Goal: Information Seeking & Learning: Find specific fact

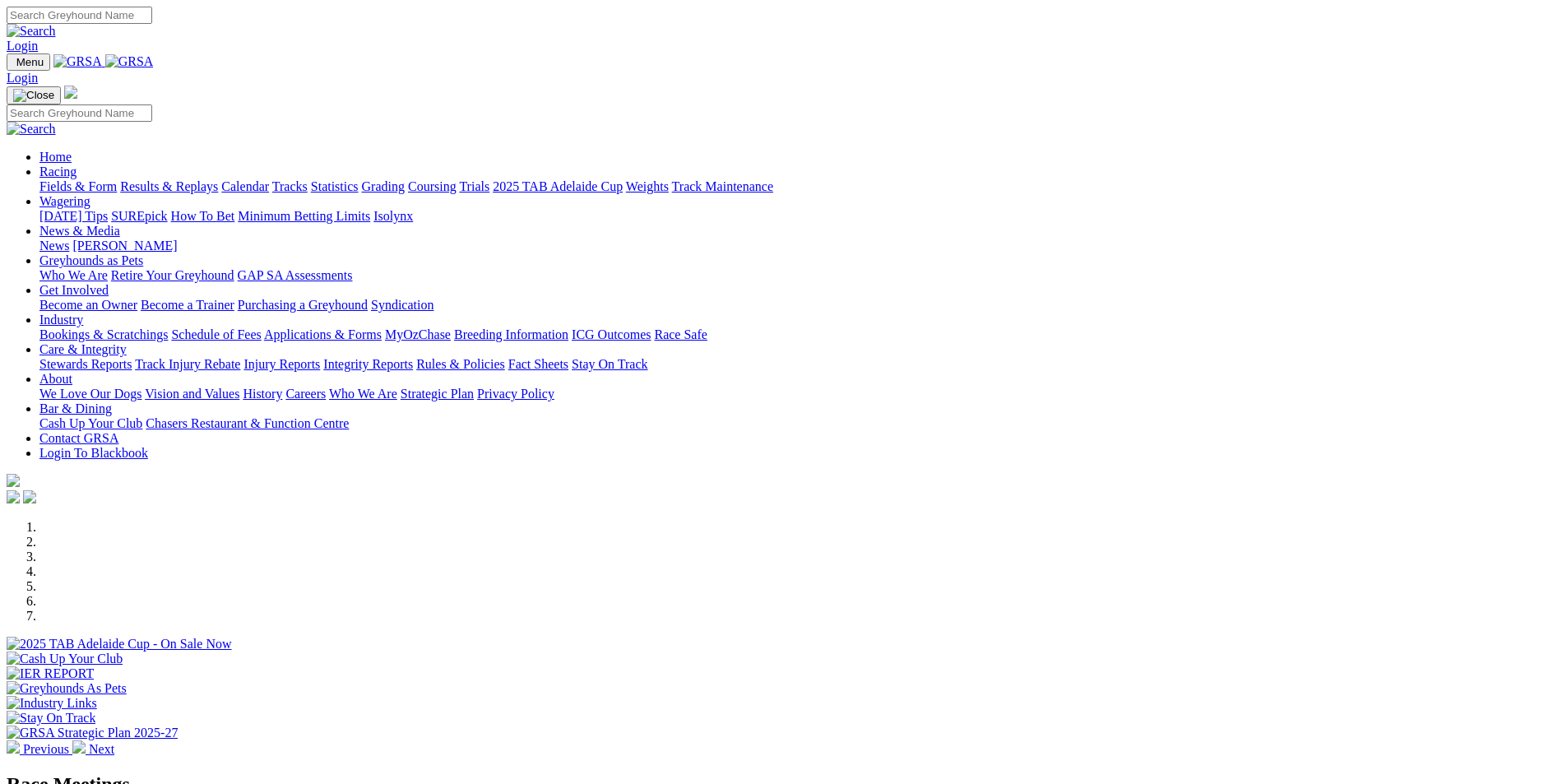
scroll to position [247, 0]
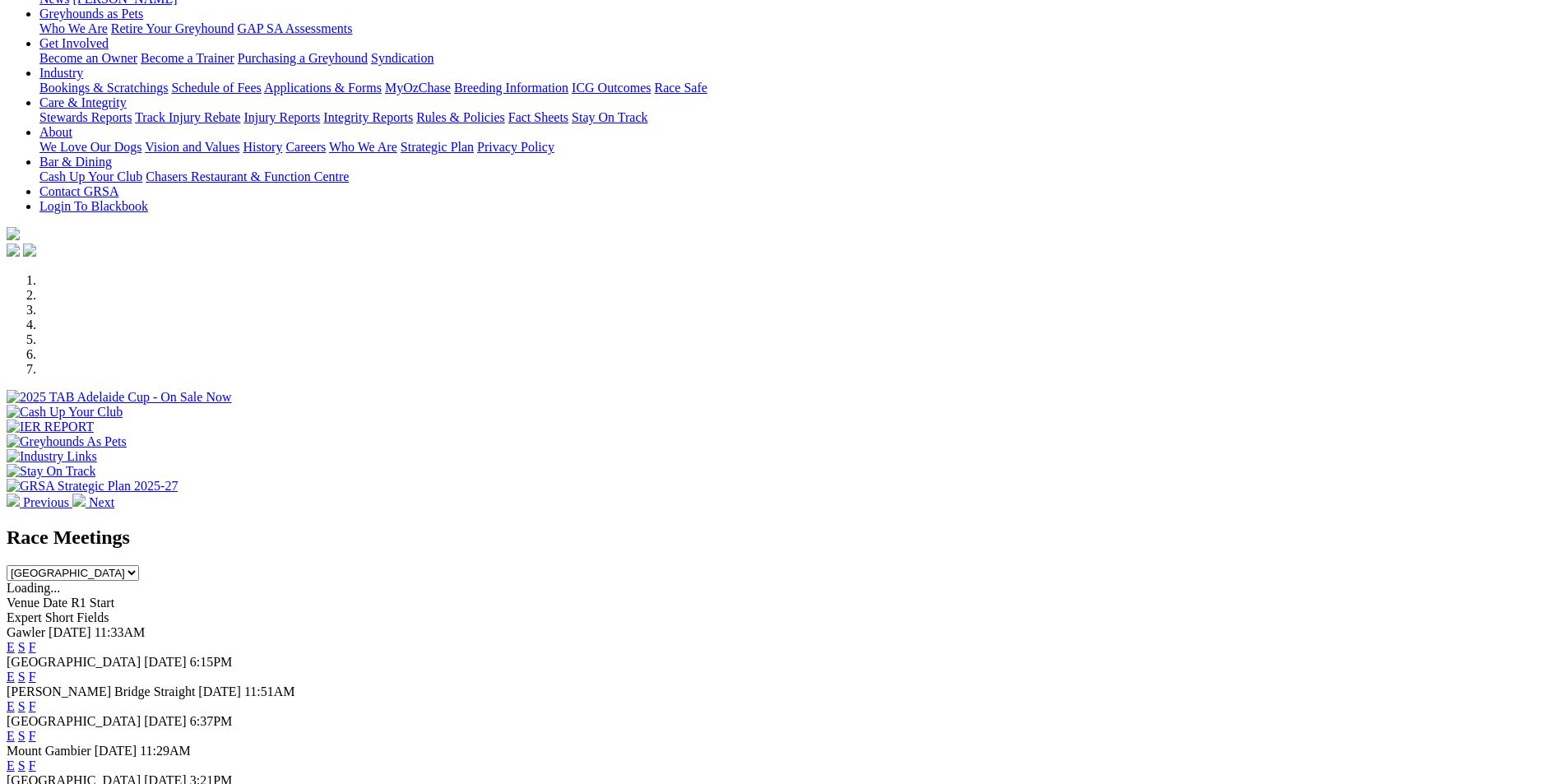
click at [139, 565] on select "[GEOGRAPHIC_DATA] [GEOGRAPHIC_DATA] [GEOGRAPHIC_DATA] [GEOGRAPHIC_DATA] [GEOGRA…" at bounding box center [73, 573] width 132 height 16
select select "QLD"
click at [139, 565] on select "[GEOGRAPHIC_DATA] [GEOGRAPHIC_DATA] [GEOGRAPHIC_DATA] [GEOGRAPHIC_DATA] [GEOGRA…" at bounding box center [73, 573] width 132 height 16
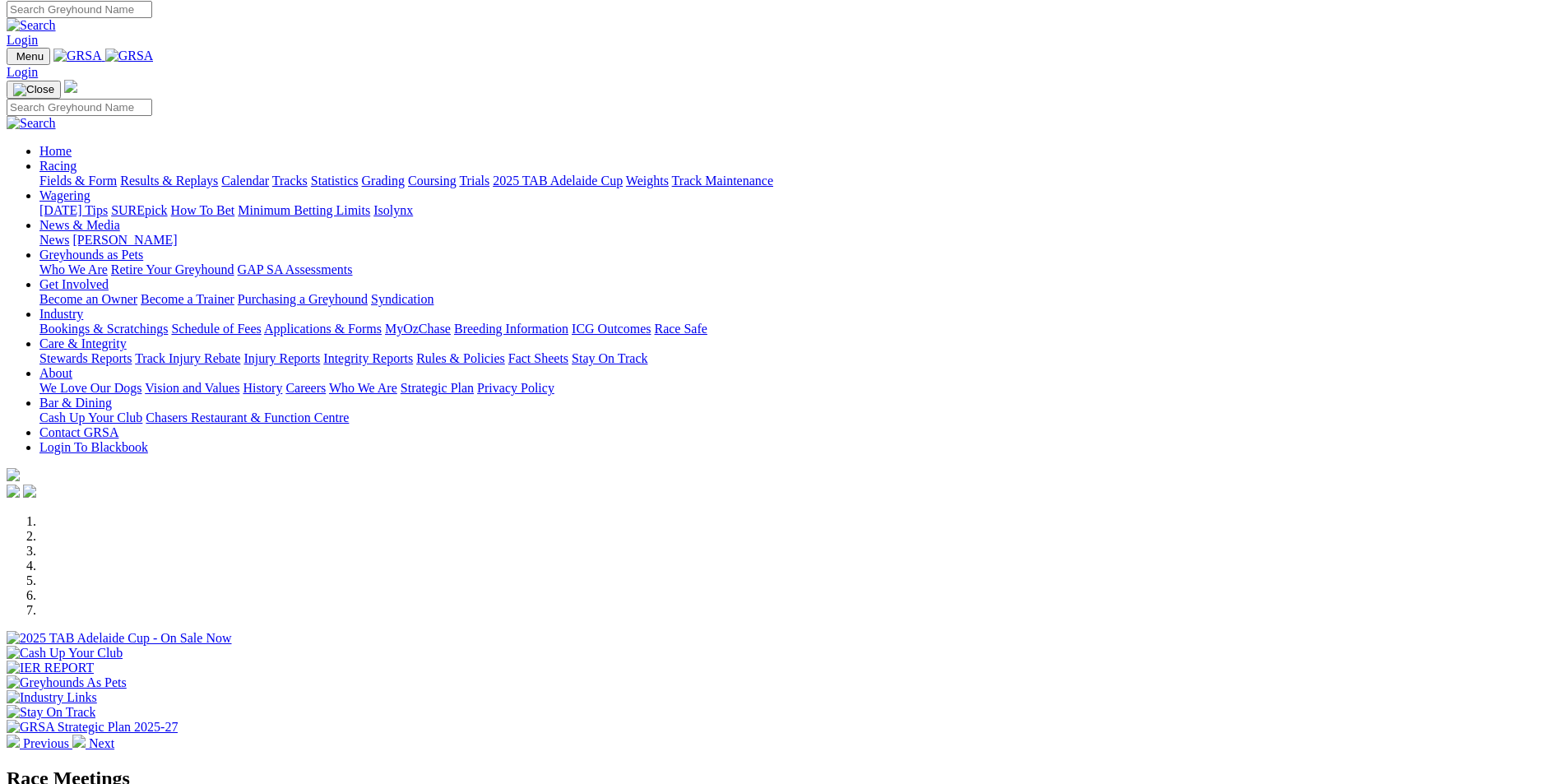
scroll to position [0, 0]
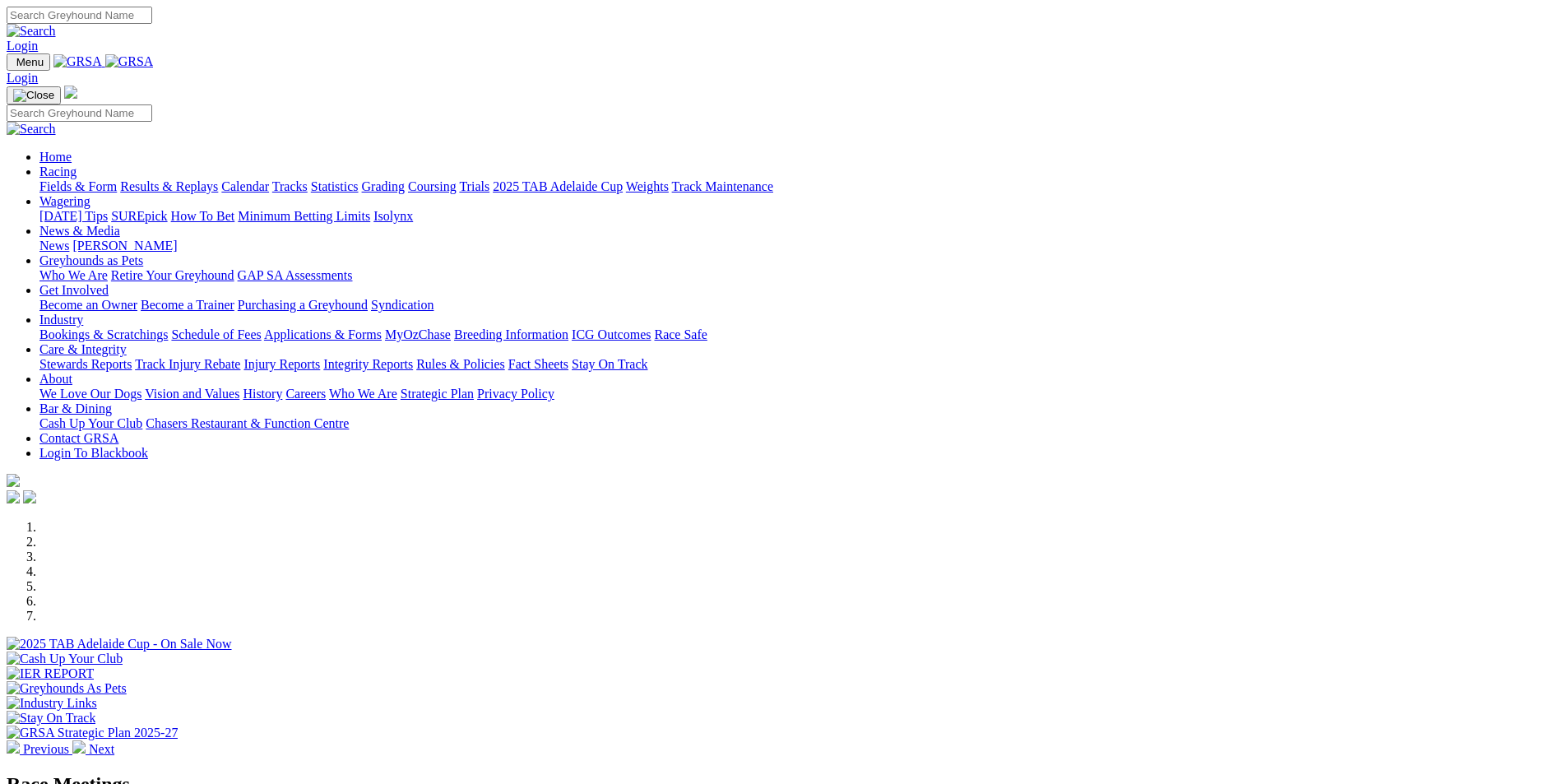
click at [218, 179] on link "Results & Replays" at bounding box center [169, 186] width 98 height 14
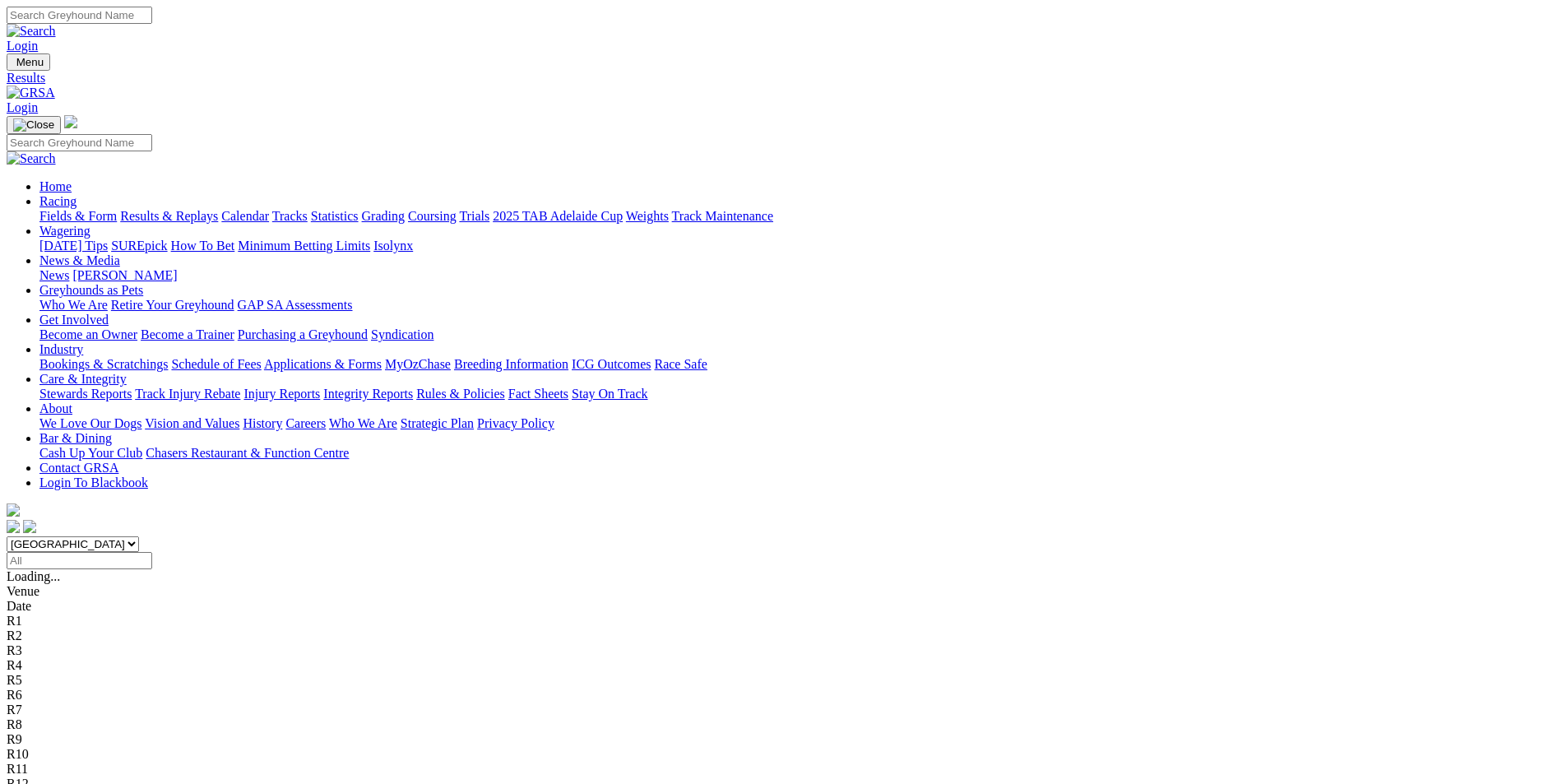
click at [152, 552] on input "Select date" at bounding box center [80, 560] width 146 height 17
type input "Wednesday, 6 Aug 2025"
click at [139, 536] on select "South Australia New South Wales Northern Territory Queensland Tasmania Victoria…" at bounding box center [73, 544] width 132 height 16
select select "QLD"
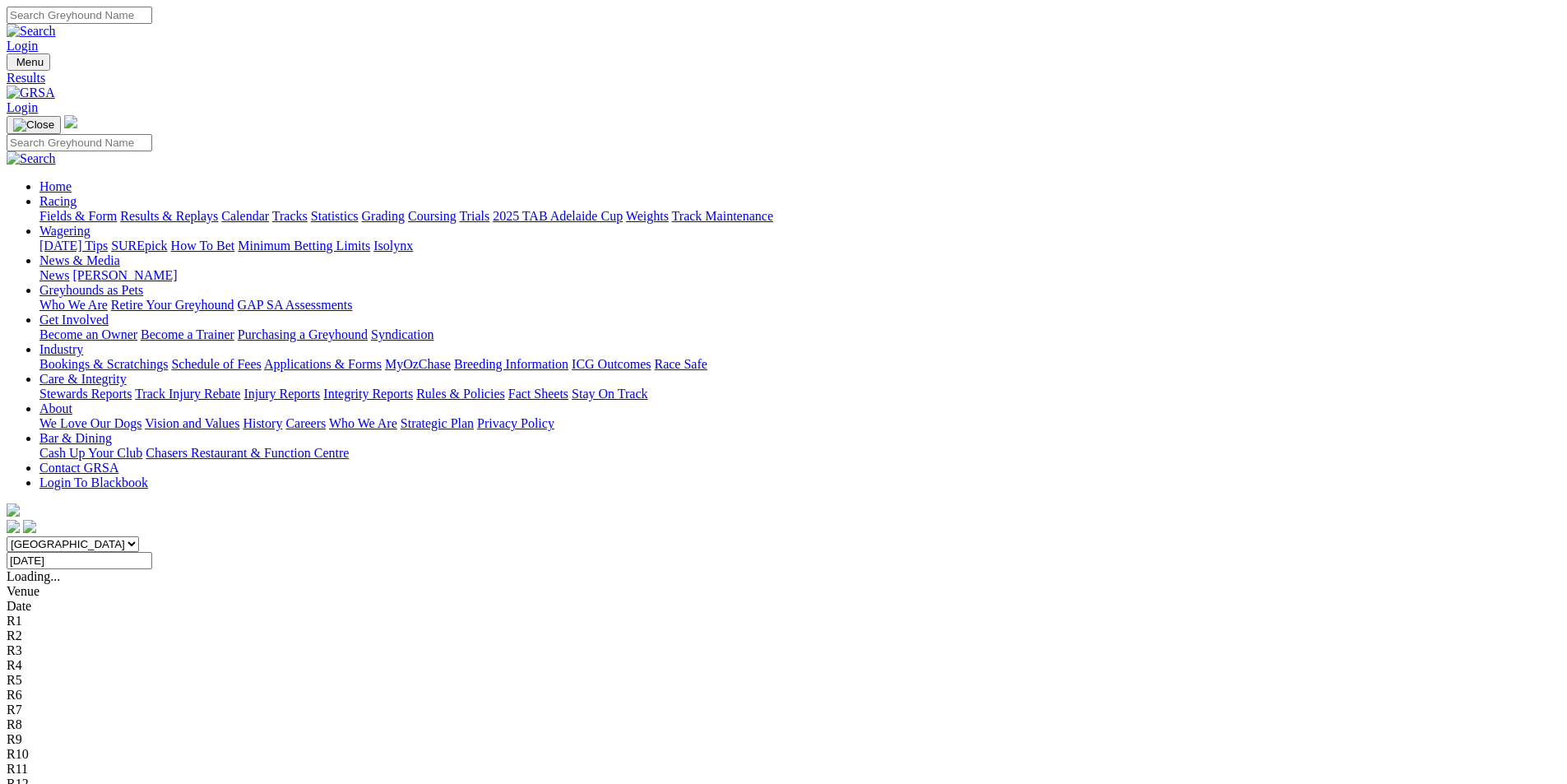
click at [139, 536] on select "South Australia New South Wales Northern Territory Queensland Tasmania Victoria…" at bounding box center [73, 544] width 132 height 16
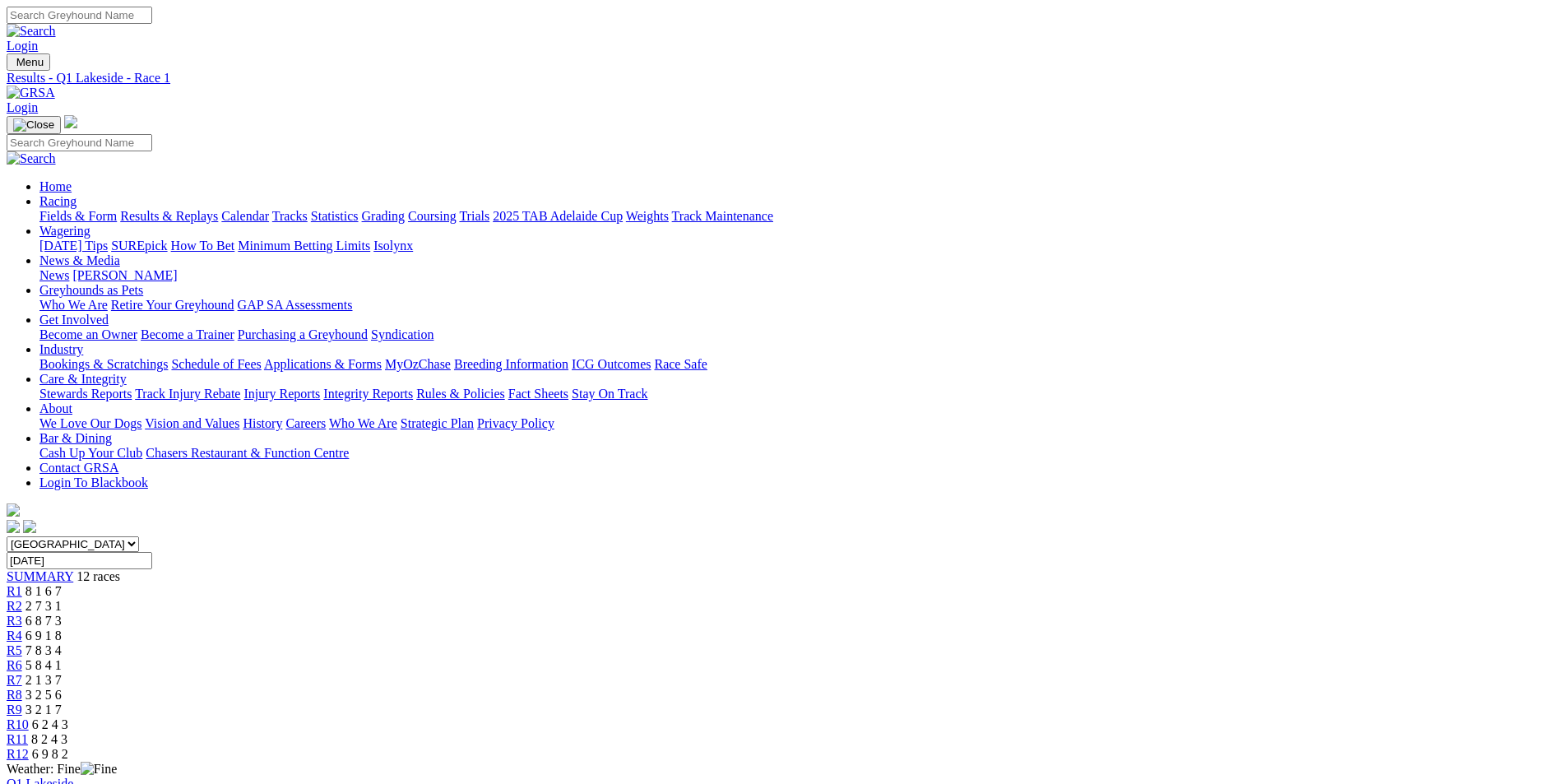
click at [218, 209] on link "Results & Replays" at bounding box center [169, 216] width 98 height 14
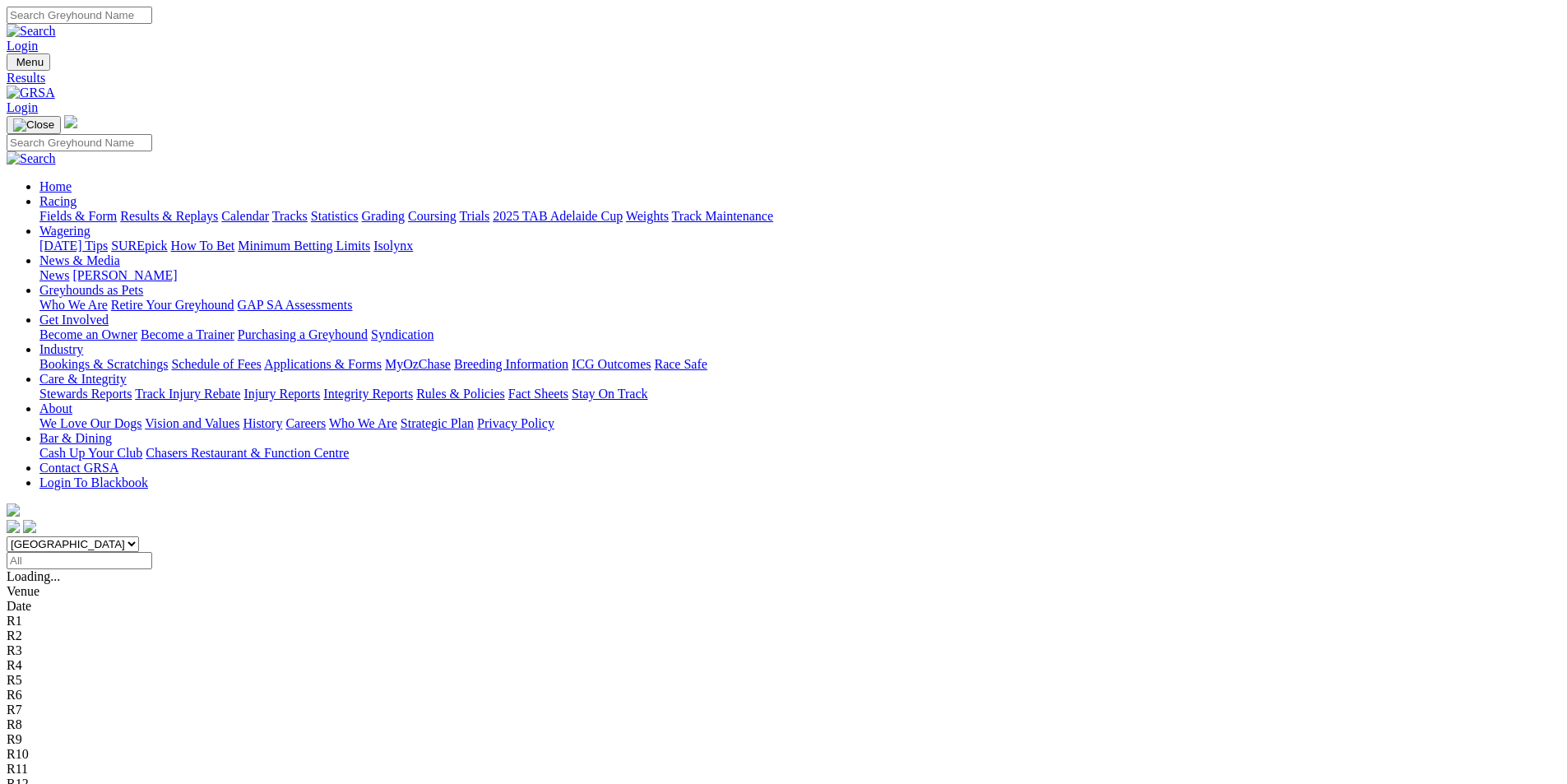
click at [152, 552] on input "Select date" at bounding box center [80, 560] width 146 height 17
type input "[DATE]"
click at [139, 536] on select "South Australia New South Wales Northern Territory Queensland Tasmania Victoria…" at bounding box center [73, 544] width 132 height 16
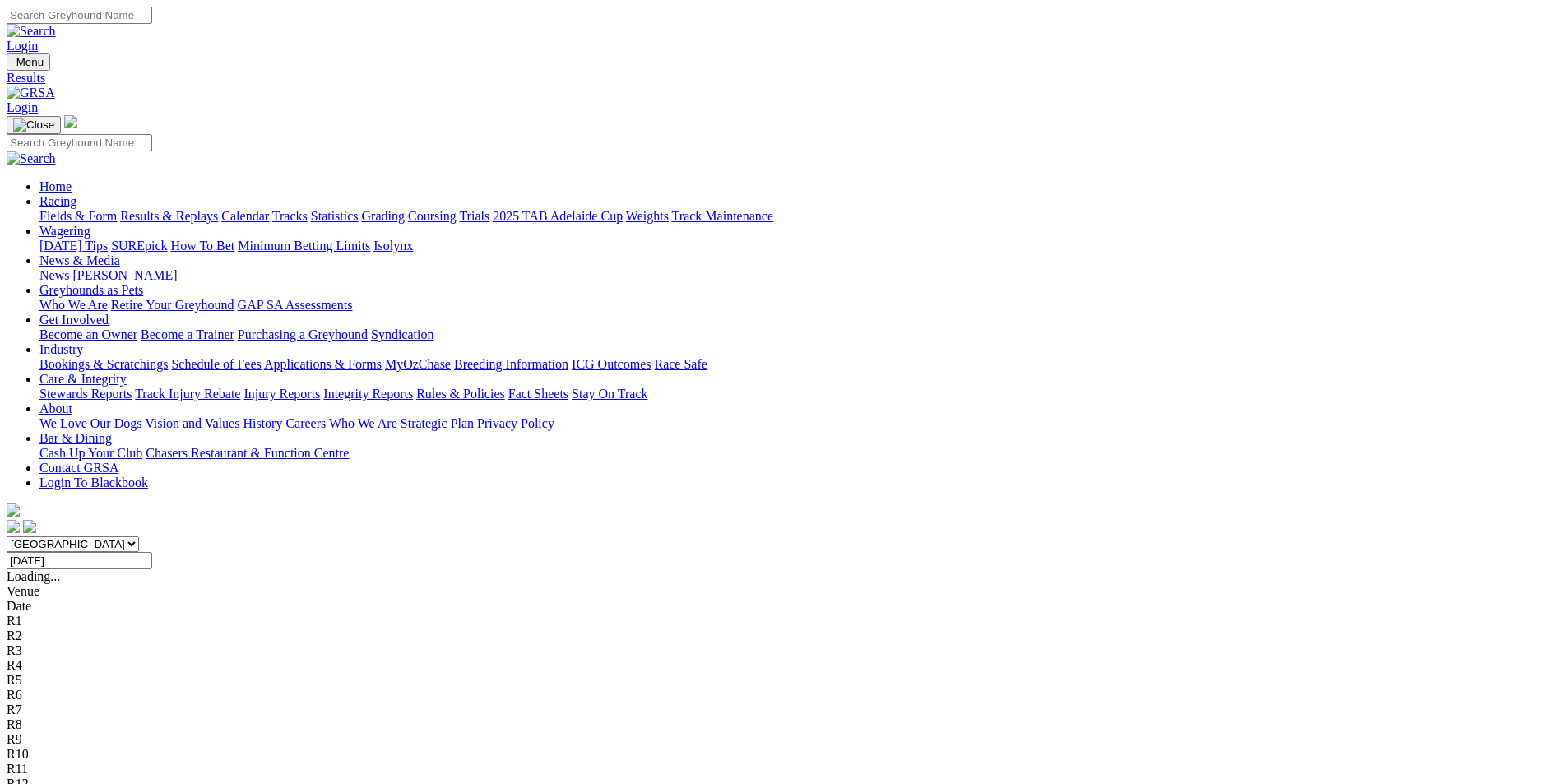
select select "QLD"
click at [139, 536] on select "South Australia New South Wales Northern Territory Queensland Tasmania Victoria…" at bounding box center [73, 544] width 132 height 16
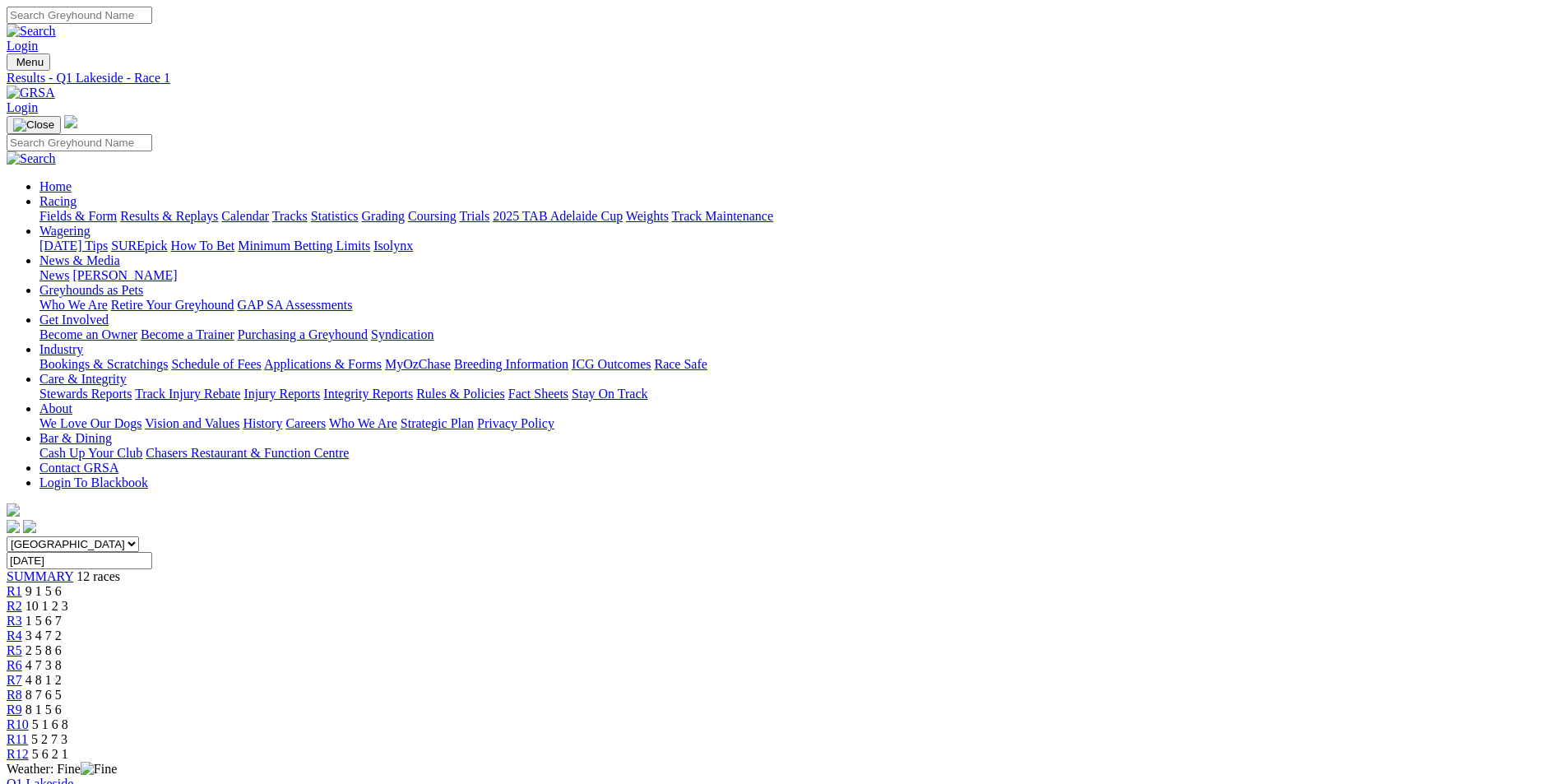
click at [832, 776] on div "Q1 Lakeside [DATE] FIRST RACE: 2:55PM(ACST) Kennels Close: 2:10pm ACST" at bounding box center [783, 798] width 1553 height 44
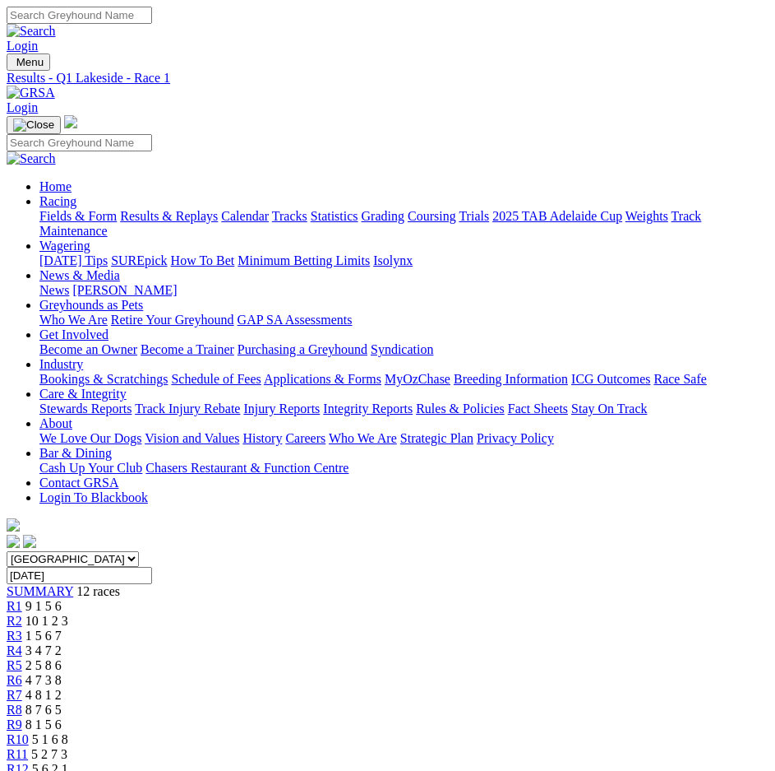
click at [22, 613] on link "R2" at bounding box center [15, 620] width 16 height 14
click at [234, 628] on div "R3 1 5 6 7" at bounding box center [388, 635] width 762 height 15
click at [62, 643] on span "3 4 7 2" at bounding box center [43, 650] width 36 height 14
click at [22, 658] on span "R5" at bounding box center [15, 665] width 16 height 14
click at [22, 673] on span "R6" at bounding box center [15, 680] width 16 height 14
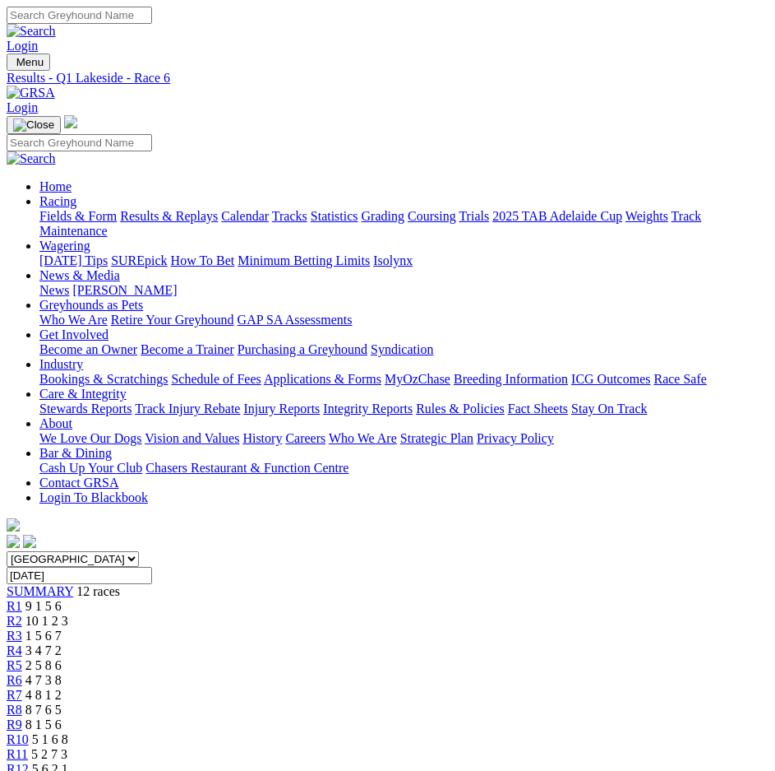
click at [22, 687] on span "R7" at bounding box center [15, 694] width 16 height 14
click at [506, 702] on div "R8 8 7 6 5" at bounding box center [388, 709] width 762 height 15
click at [567, 717] on div "R9 8 1 5 6" at bounding box center [388, 724] width 762 height 15
click at [623, 732] on div "R10 5 1 6 8" at bounding box center [388, 739] width 762 height 15
click at [28, 747] on span "R11" at bounding box center [17, 754] width 21 height 14
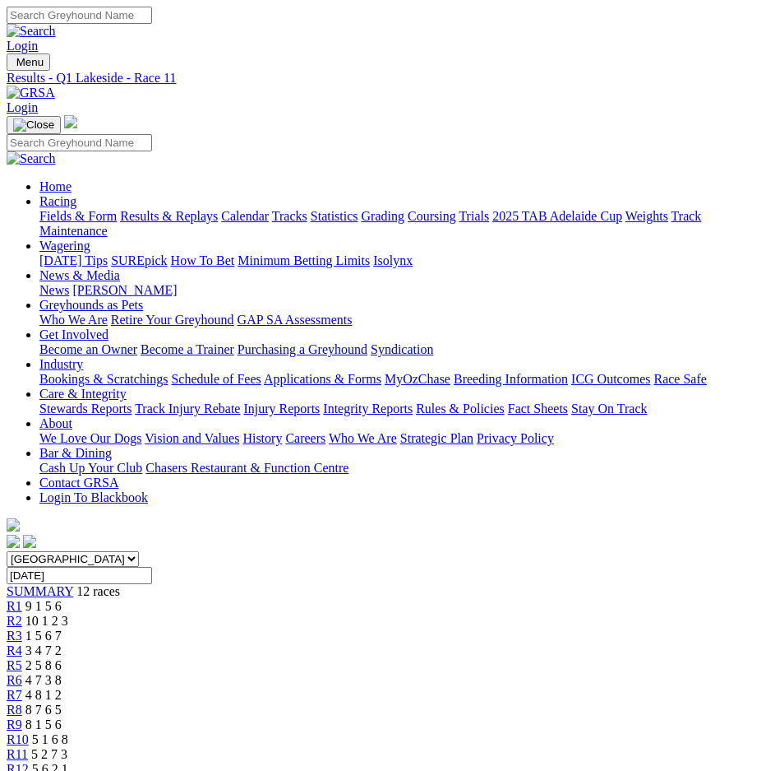
click at [29, 761] on span "R12" at bounding box center [18, 768] width 22 height 14
click at [152, 567] on input "[DATE]" at bounding box center [80, 575] width 146 height 17
type input "[DATE]"
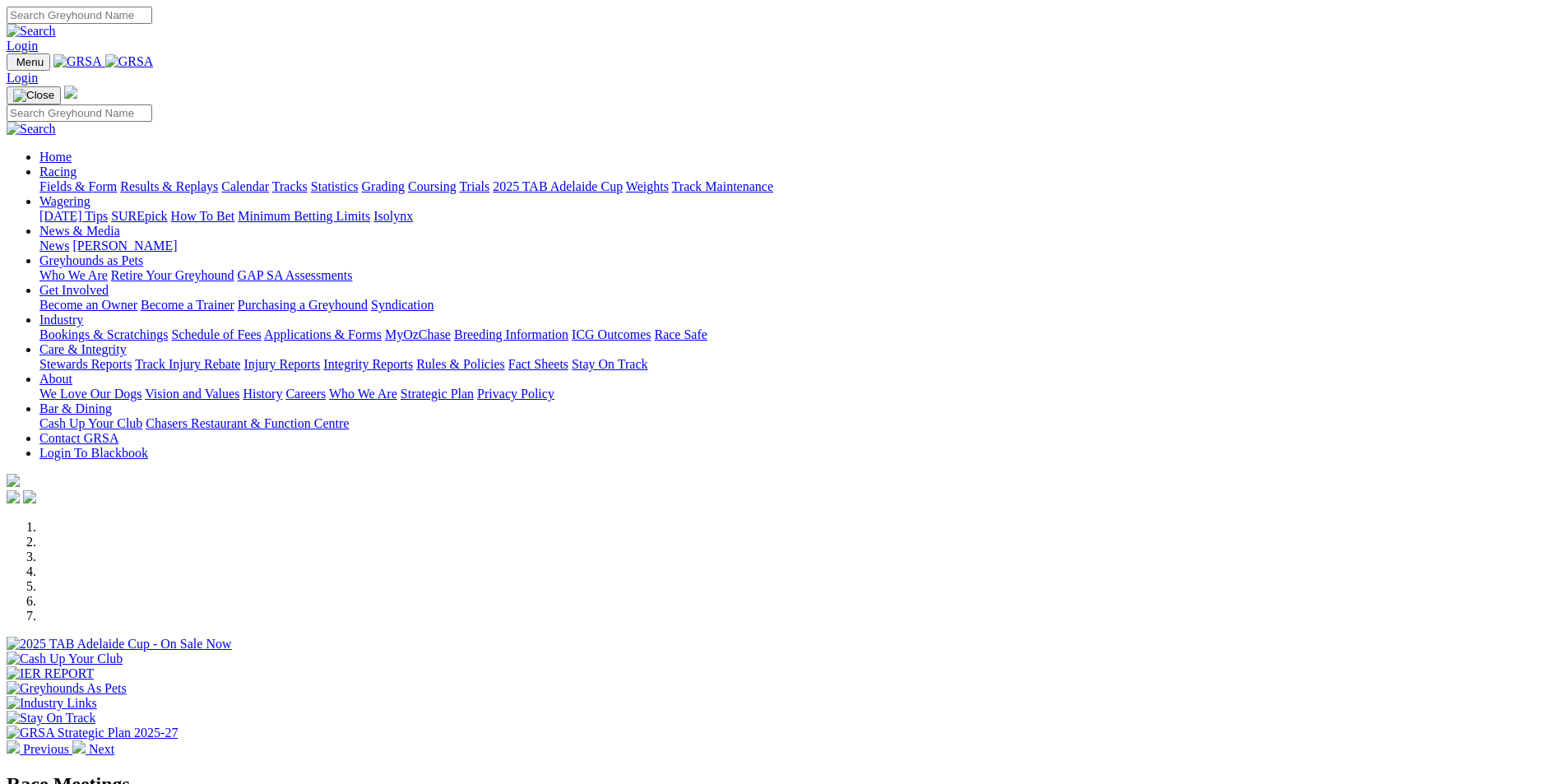
scroll to position [493, 0]
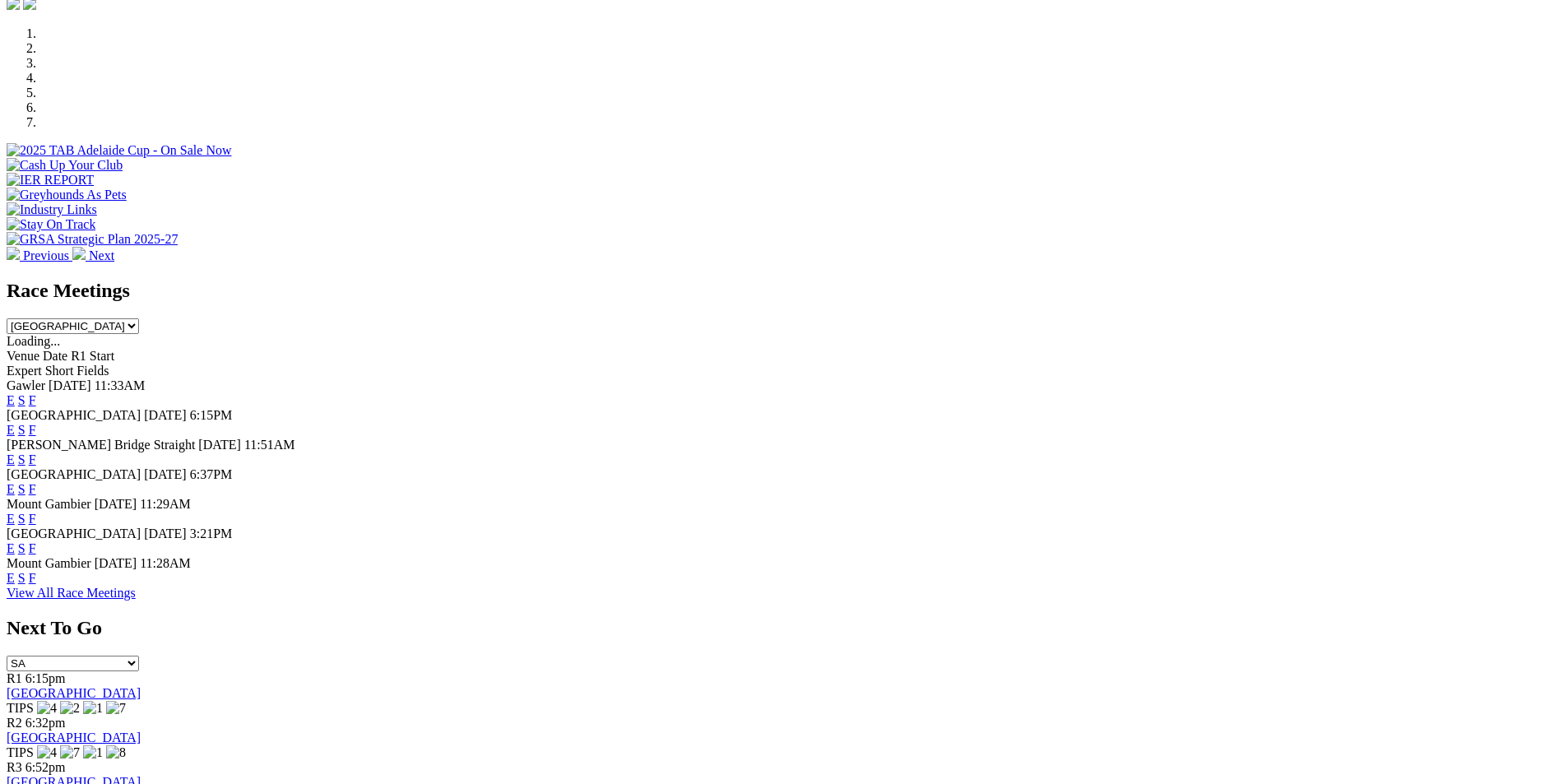
select select "QLD"
click at [139, 318] on select "South Australia New South Wales Northern Territory Queensland Tasmania Victoria…" at bounding box center [73, 326] width 132 height 16
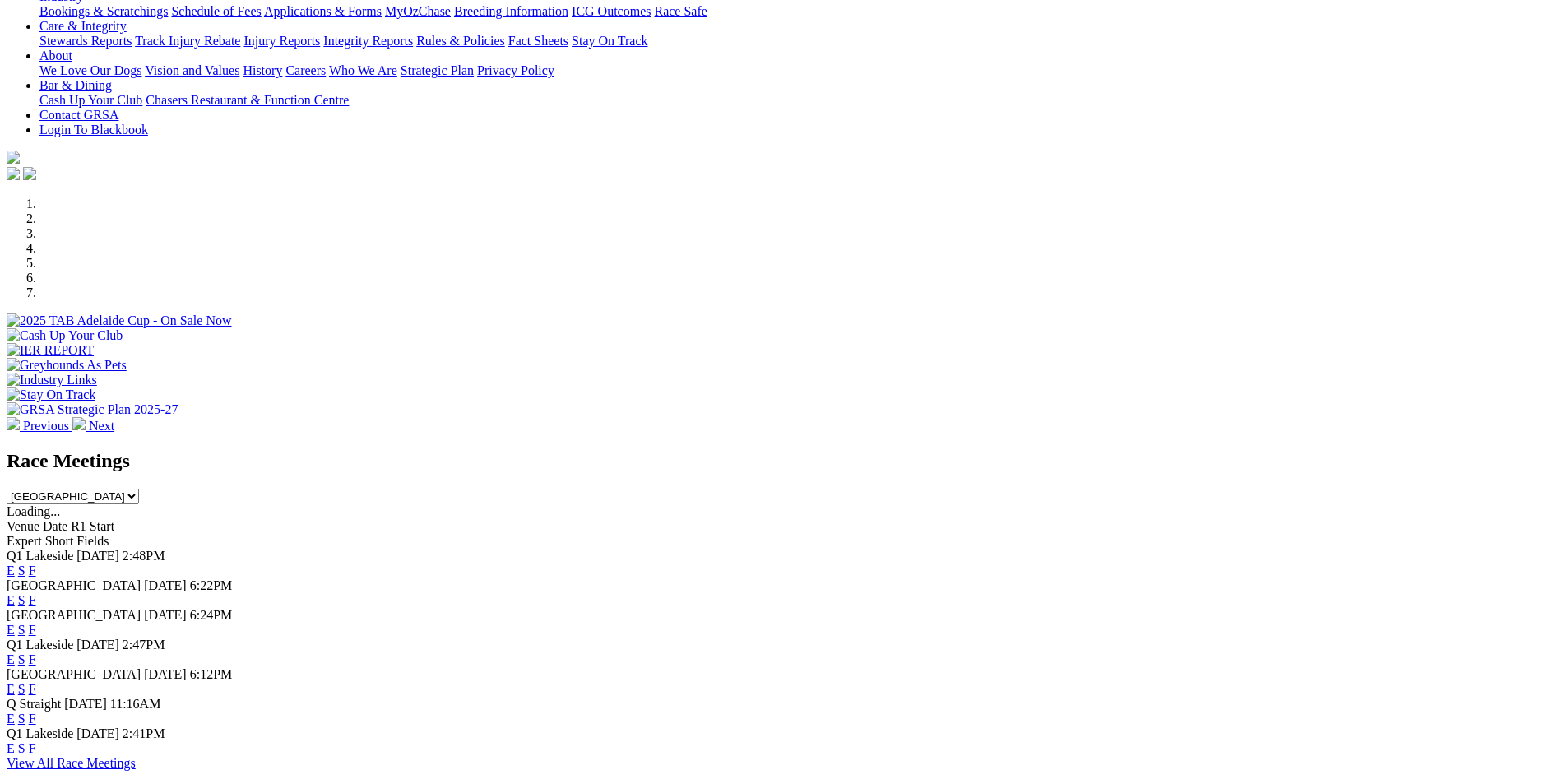
scroll to position [0, 0]
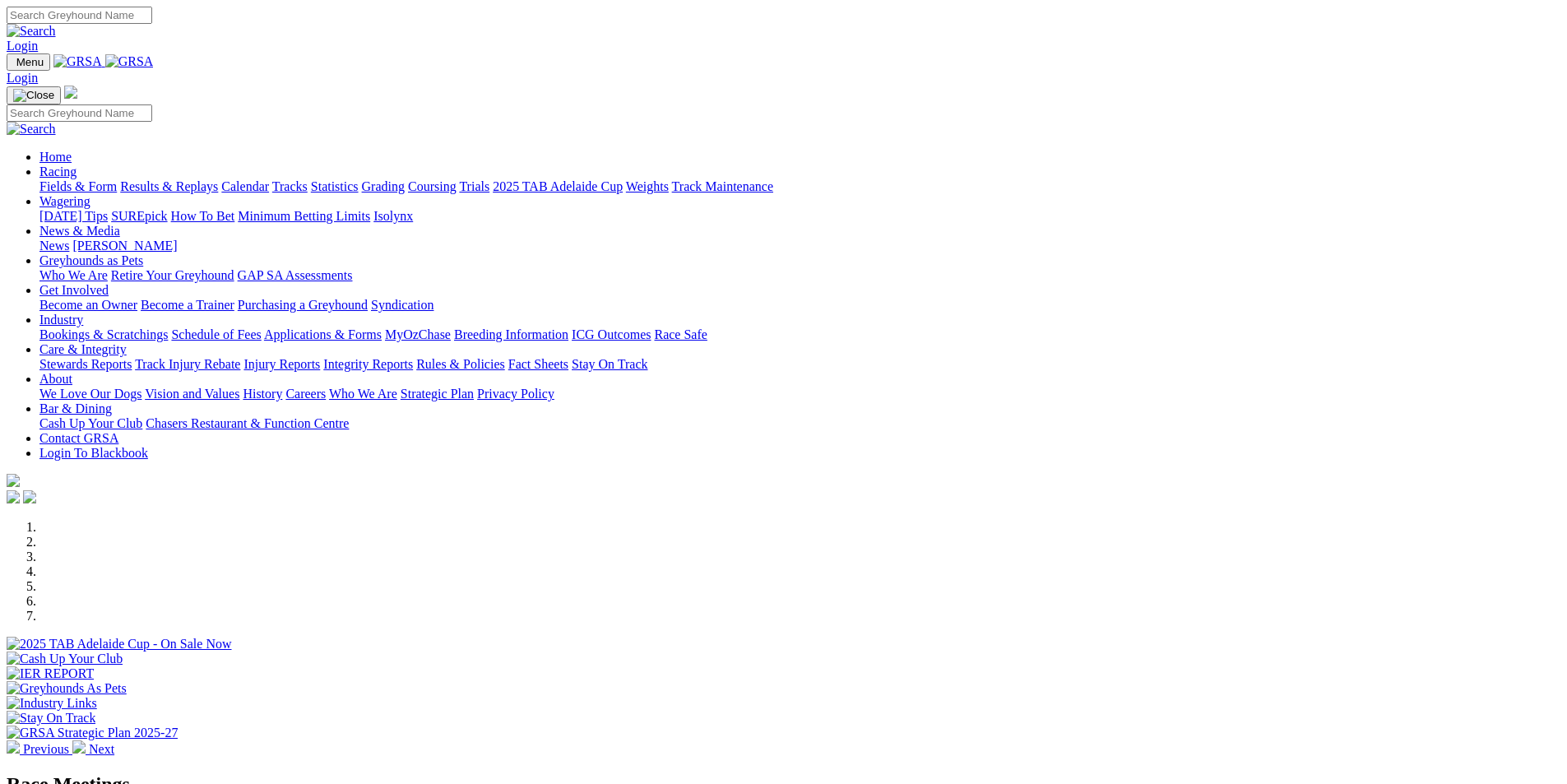
click at [218, 179] on link "Results & Replays" at bounding box center [169, 186] width 98 height 14
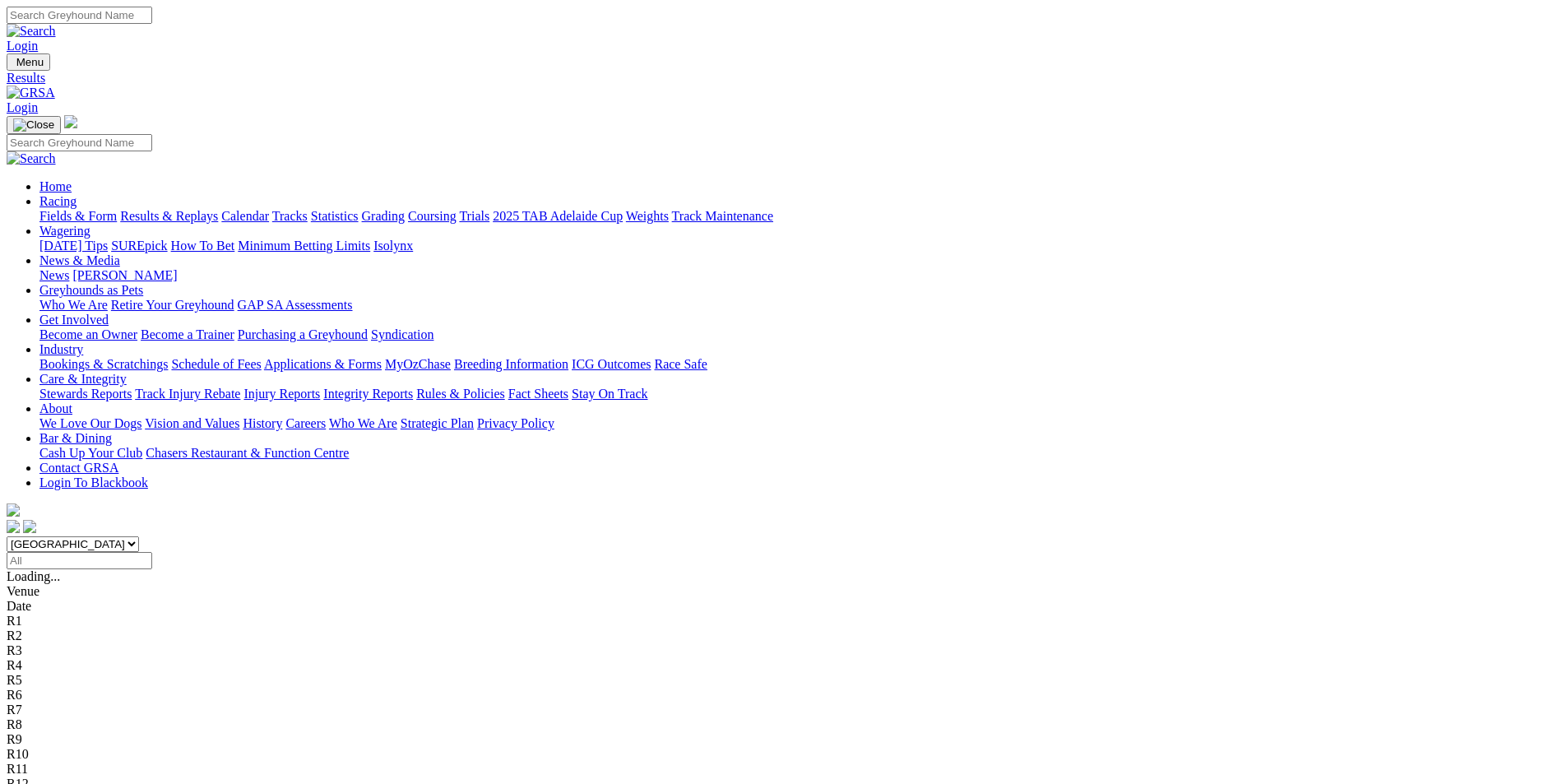
click at [139, 536] on select "South Australia New South Wales Northern Territory Queensland Tasmania Victoria…" at bounding box center [73, 544] width 132 height 16
select select "QLD"
click at [139, 536] on select "South Australia New South Wales Northern Territory Queensland Tasmania Victoria…" at bounding box center [73, 544] width 132 height 16
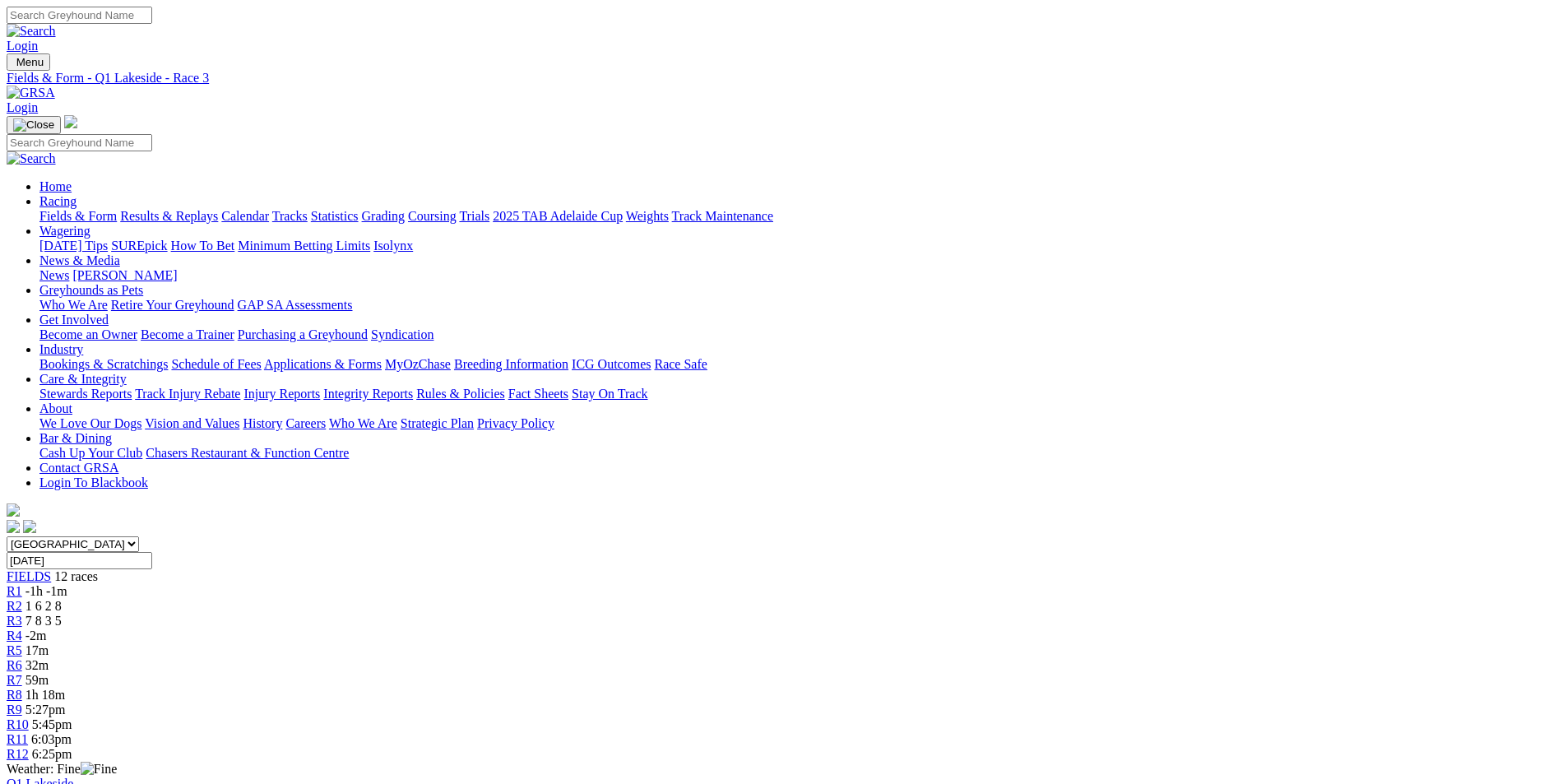
click at [645, 628] on div "R4 -2m" at bounding box center [783, 635] width 1553 height 15
click at [474, 599] on div "R2 1 6 2 8" at bounding box center [783, 606] width 1553 height 15
